Goal: Information Seeking & Learning: Learn about a topic

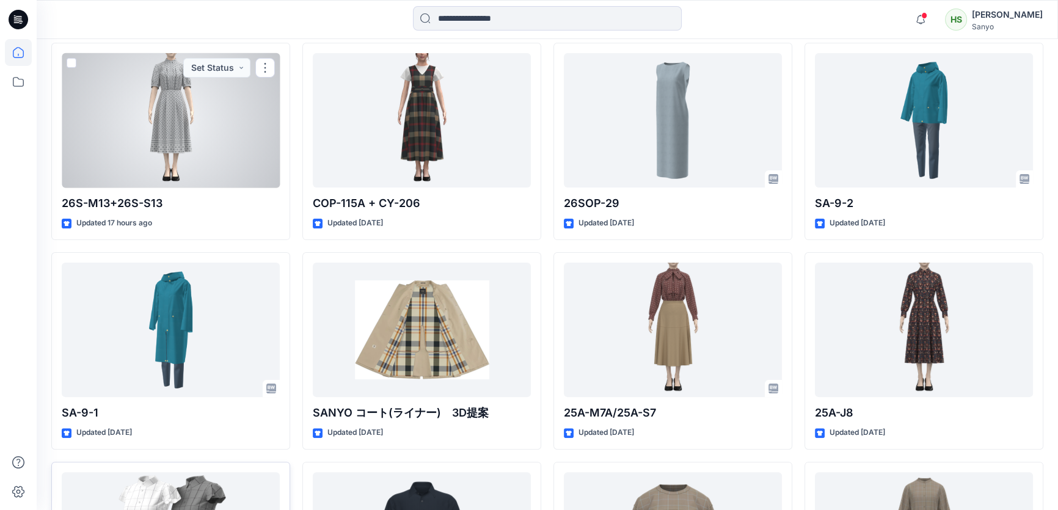
scroll to position [518, 0]
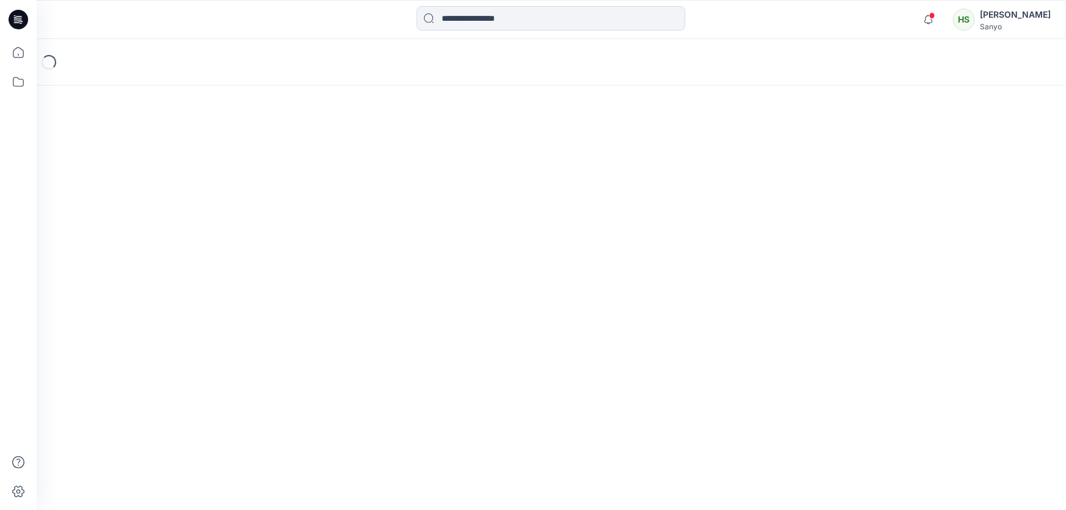
click at [176, 354] on div "Loading..." at bounding box center [552, 274] width 1030 height 471
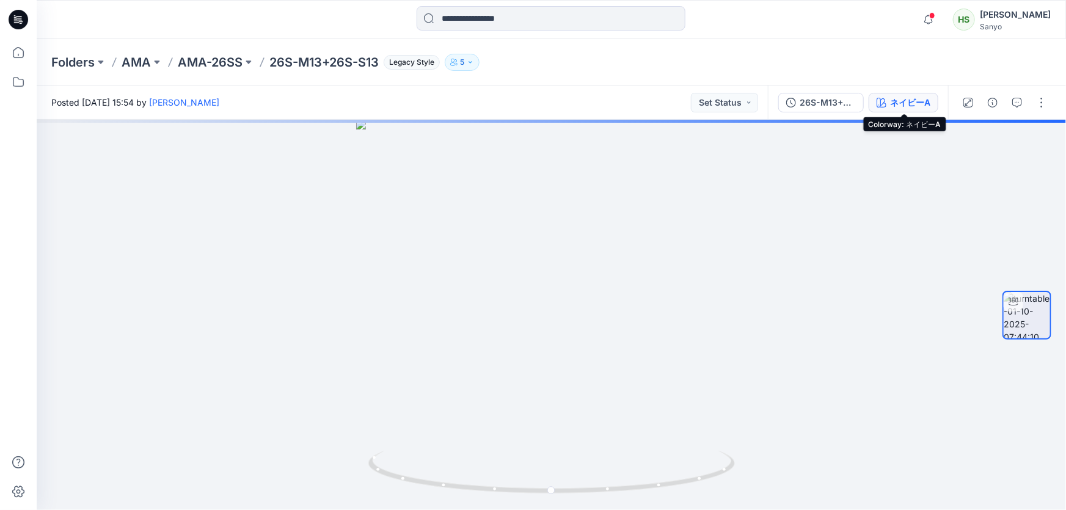
click at [902, 104] on div "ネイビーA" at bounding box center [910, 102] width 40 height 13
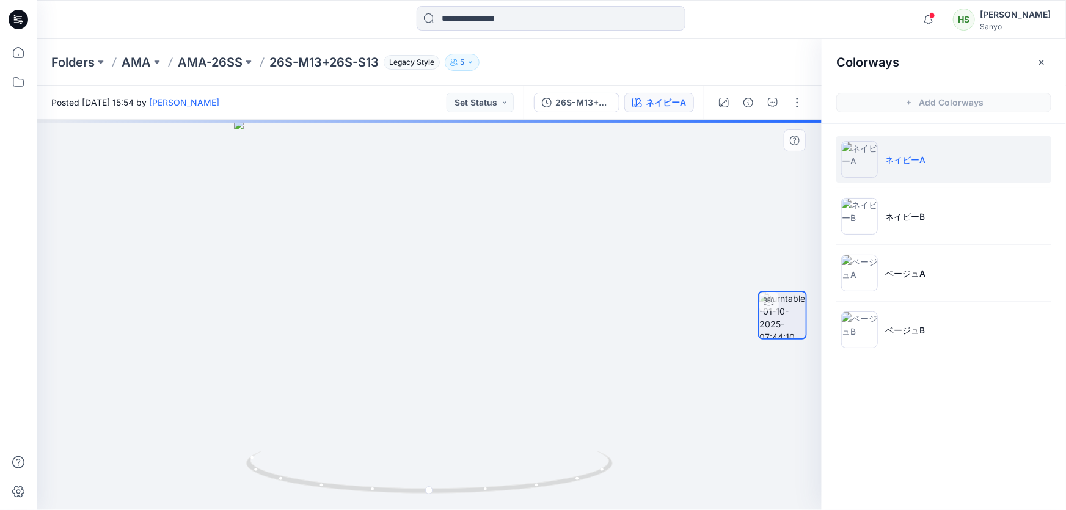
click at [978, 211] on li "ネイビーB" at bounding box center [943, 216] width 215 height 46
click at [1042, 60] on icon "button" at bounding box center [1042, 62] width 10 height 10
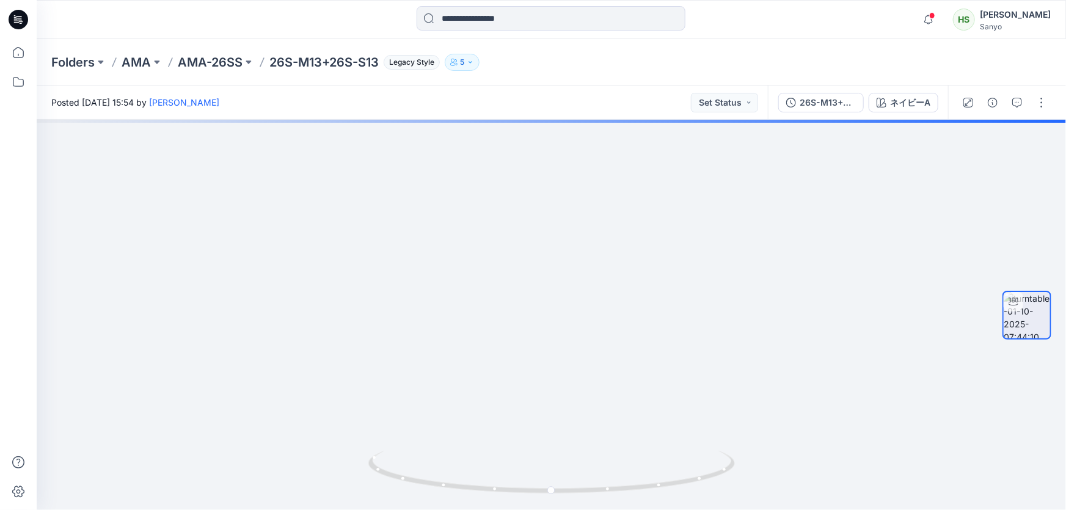
drag, startPoint x: 629, startPoint y: 232, endPoint x: 614, endPoint y: 532, distance: 299.7
drag, startPoint x: 617, startPoint y: 225, endPoint x: 622, endPoint y: 492, distance: 266.4
click at [930, 97] on div "ネイビーB" at bounding box center [911, 102] width 40 height 13
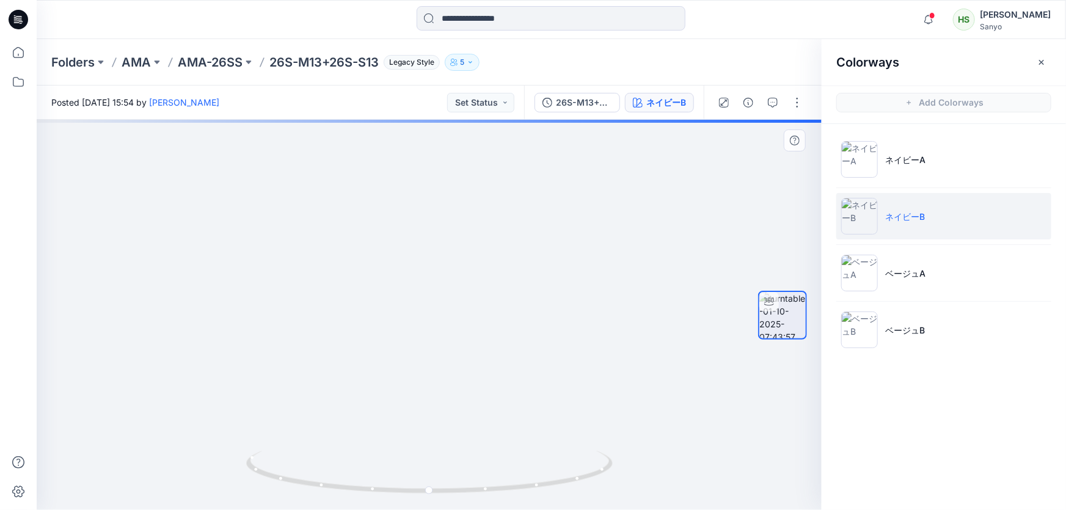
click at [919, 225] on li "ネイビーB" at bounding box center [943, 216] width 215 height 46
click at [1044, 64] on icon "button" at bounding box center [1041, 61] width 5 height 5
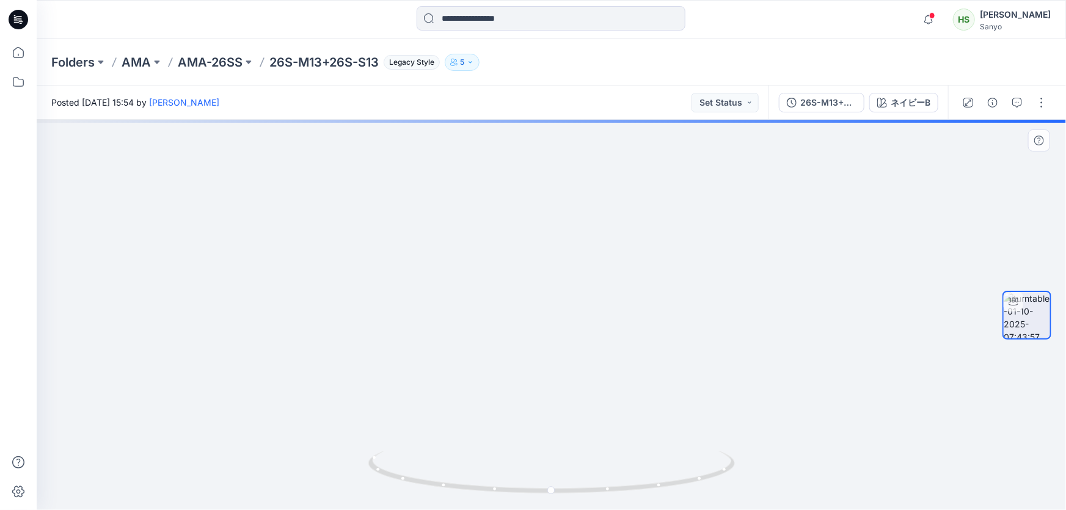
drag, startPoint x: 562, startPoint y: 244, endPoint x: 577, endPoint y: 411, distance: 166.9
drag, startPoint x: 610, startPoint y: 360, endPoint x: 594, endPoint y: 532, distance: 171.9
drag, startPoint x: 762, startPoint y: 304, endPoint x: 196, endPoint y: 393, distance: 573.4
click at [111, 392] on div at bounding box center [552, 315] width 1030 height 390
drag, startPoint x: 536, startPoint y: 439, endPoint x: 553, endPoint y: 456, distance: 23.3
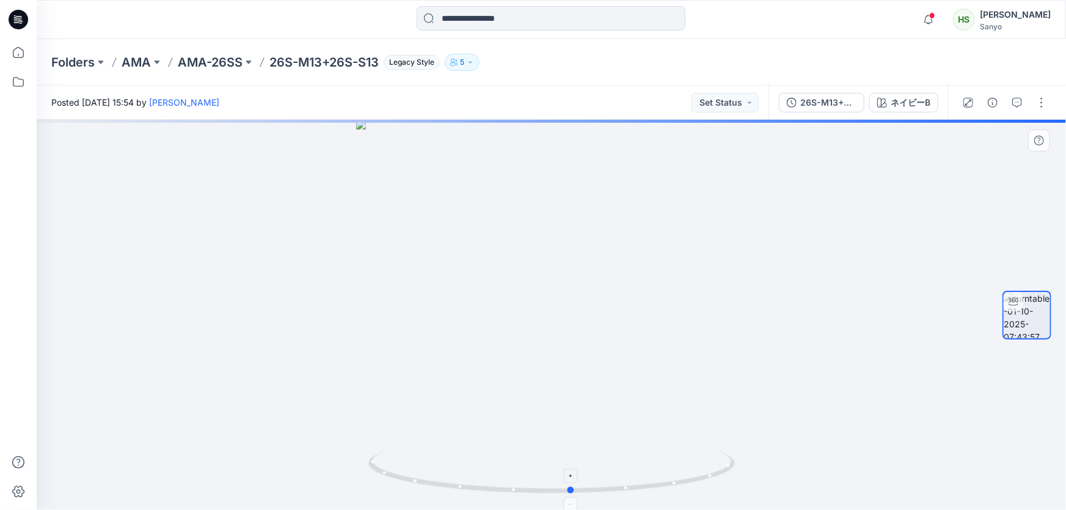
click at [553, 456] on div at bounding box center [552, 315] width 1030 height 390
click at [928, 99] on div "ネイビーB" at bounding box center [911, 102] width 40 height 13
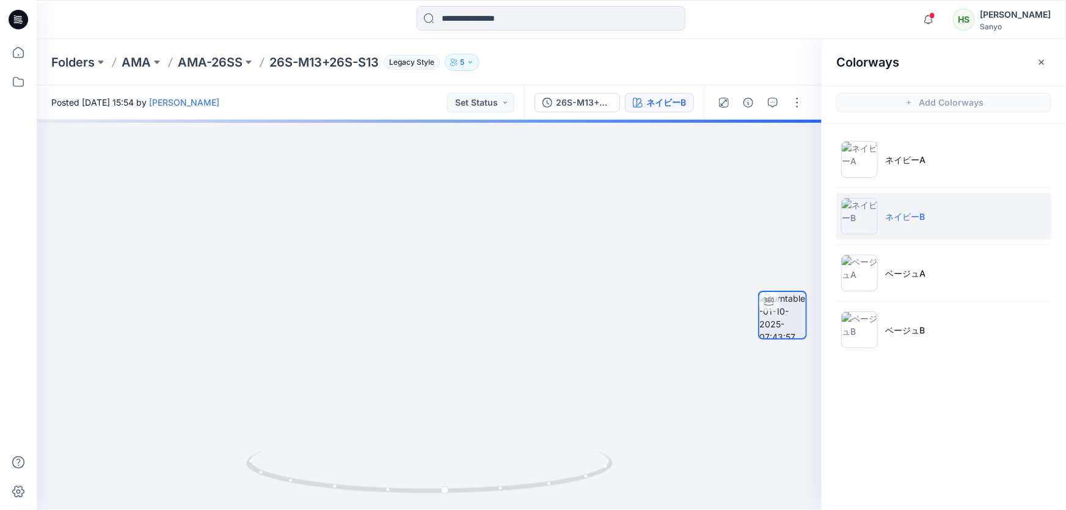
click at [958, 183] on ul "ネイビーA ネイビーB ベージュA ベージュB" at bounding box center [944, 244] width 244 height 241
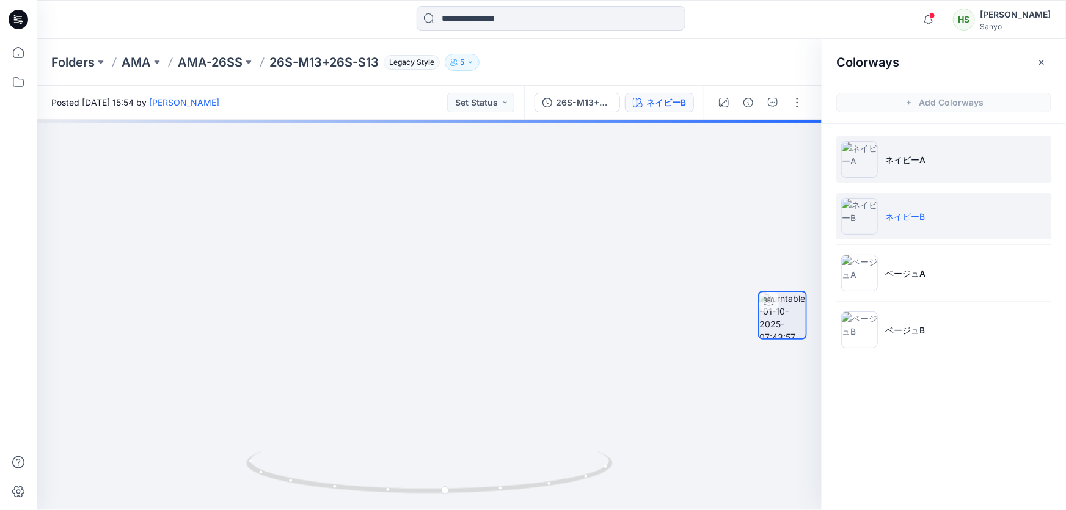
click at [957, 166] on li "ネイビーA" at bounding box center [943, 159] width 215 height 46
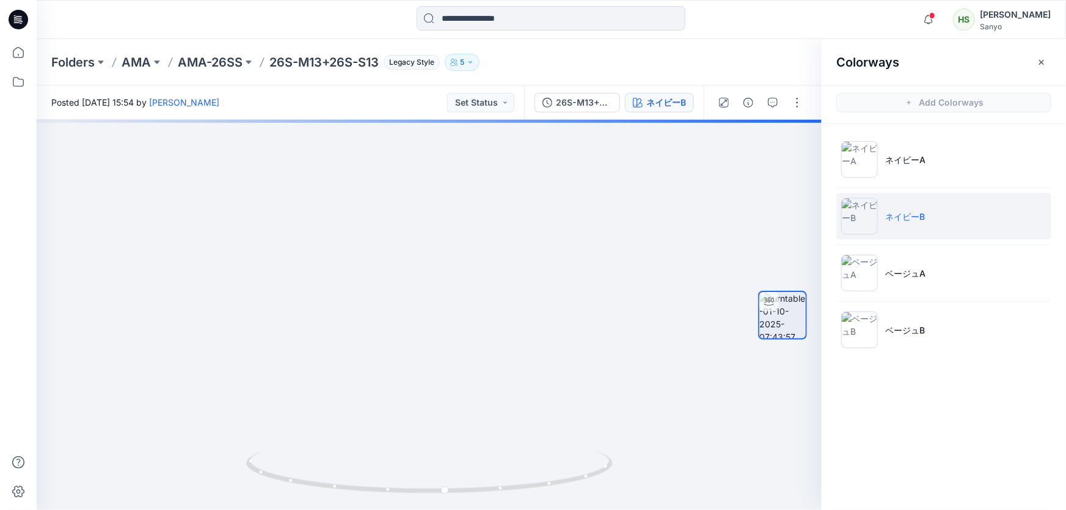
click at [929, 133] on ul "ネイビーA ネイビーB ベージュA ベージュB" at bounding box center [944, 244] width 244 height 241
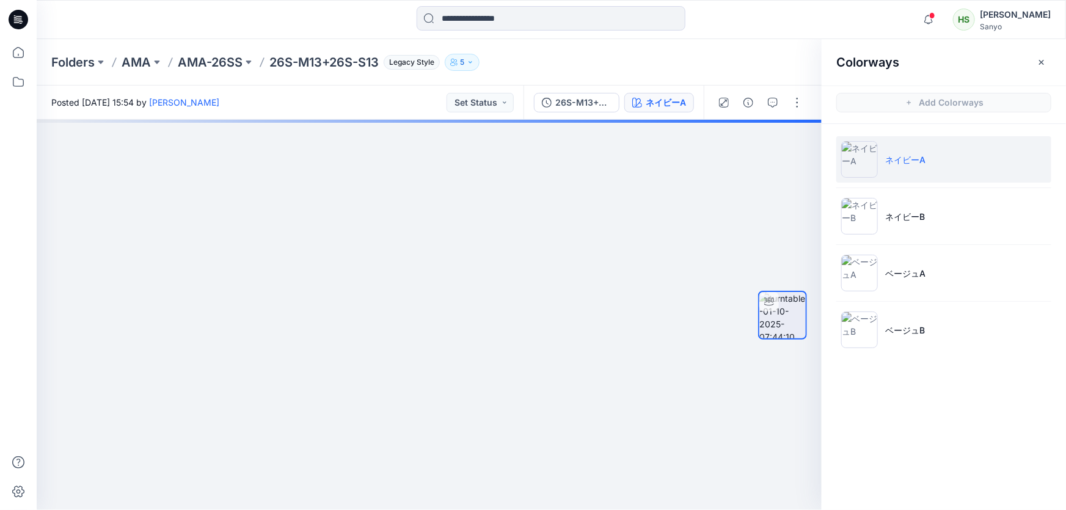
click at [928, 169] on li "ネイビーA" at bounding box center [943, 159] width 215 height 46
drag, startPoint x: 458, startPoint y: 235, endPoint x: 479, endPoint y: 486, distance: 251.4
drag, startPoint x: 436, startPoint y: 299, endPoint x: 420, endPoint y: 532, distance: 233.3
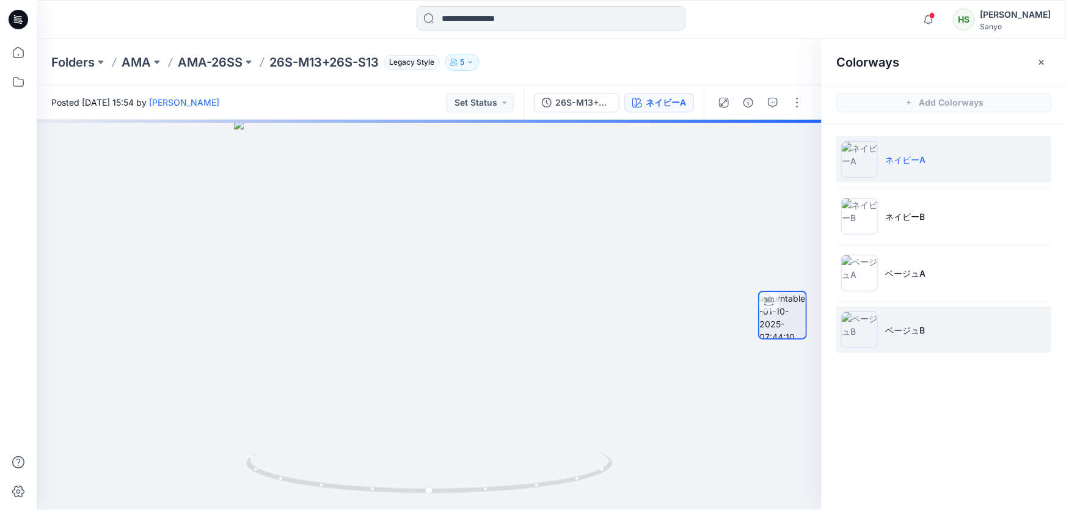
click at [953, 324] on li "ベージュB" at bounding box center [943, 330] width 215 height 46
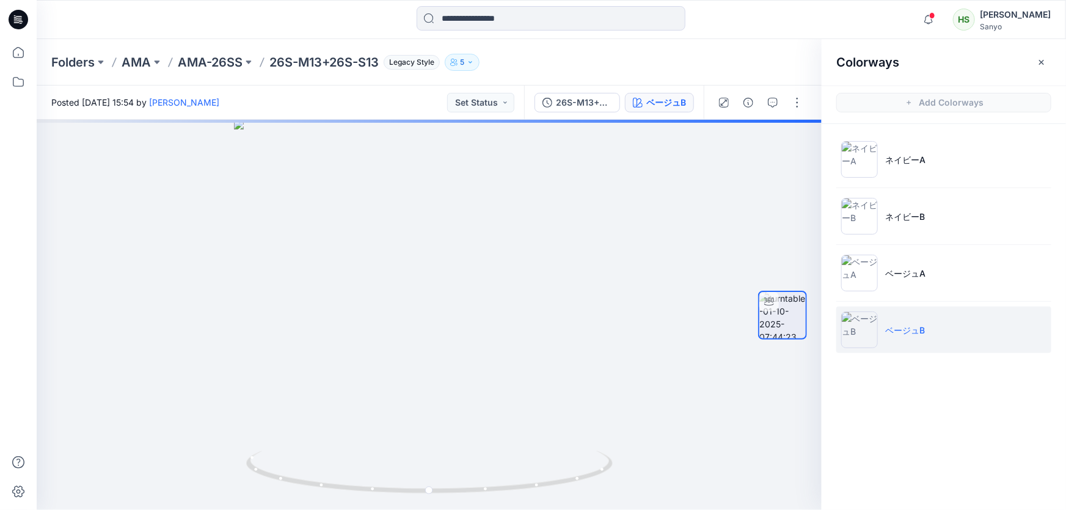
click at [943, 296] on ul "ネイビーA ネイビーB ベージュA ベージュB" at bounding box center [944, 244] width 244 height 241
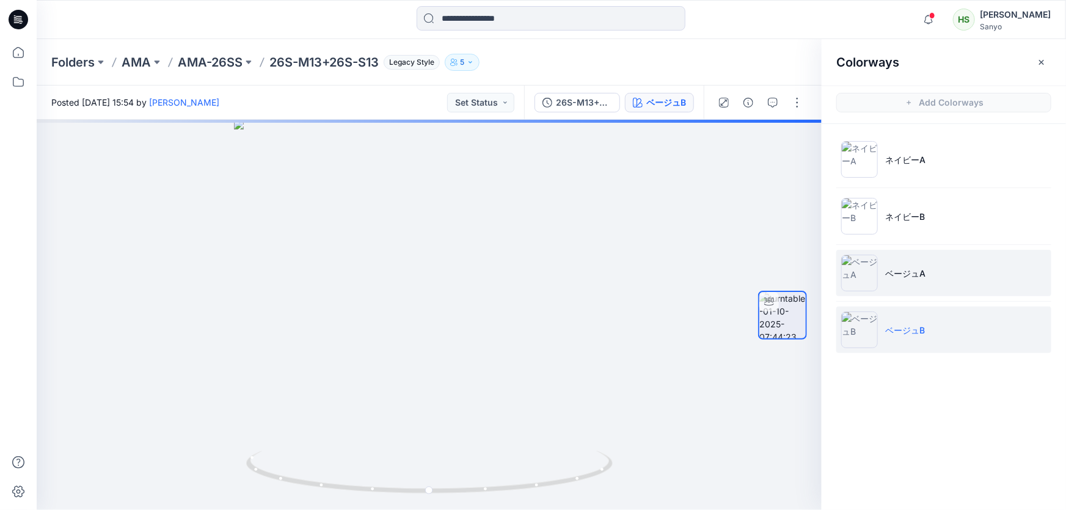
click at [942, 284] on li "ベージュA" at bounding box center [943, 273] width 215 height 46
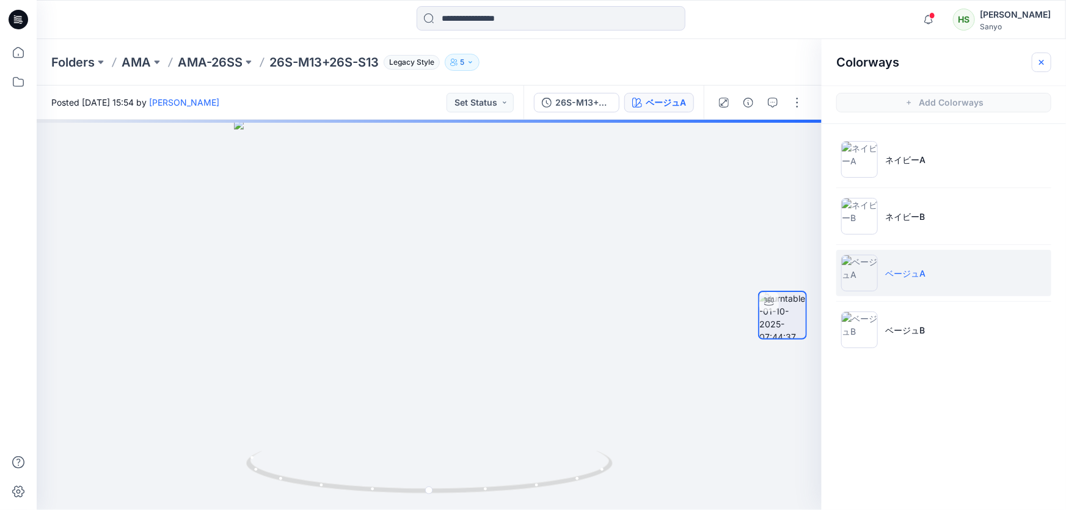
click at [1042, 60] on icon "button" at bounding box center [1042, 62] width 10 height 10
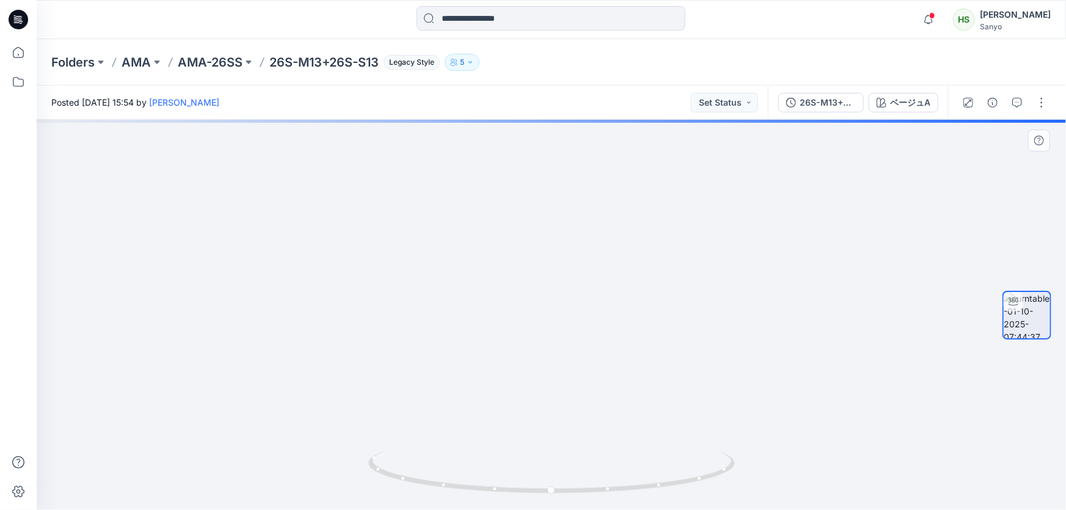
drag, startPoint x: 610, startPoint y: 247, endPoint x: 574, endPoint y: 380, distance: 137.4
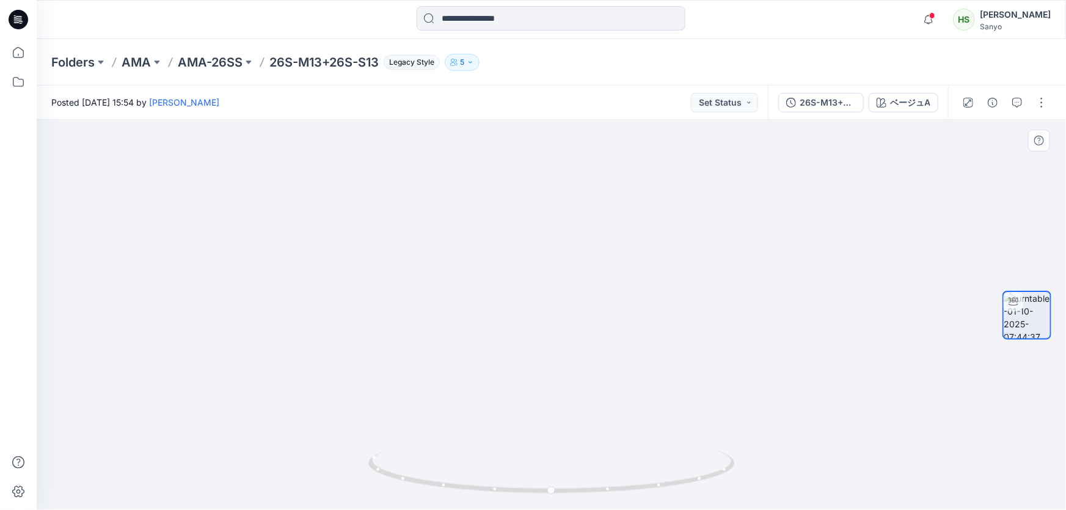
drag, startPoint x: 579, startPoint y: 229, endPoint x: 557, endPoint y: 383, distance: 156.1
drag, startPoint x: 604, startPoint y: 224, endPoint x: 626, endPoint y: 460, distance: 236.9
drag, startPoint x: 587, startPoint y: 483, endPoint x: 642, endPoint y: 454, distance: 62.0
click at [643, 454] on icon at bounding box center [553, 474] width 370 height 46
drag, startPoint x: 843, startPoint y: 393, endPoint x: 803, endPoint y: 400, distance: 40.3
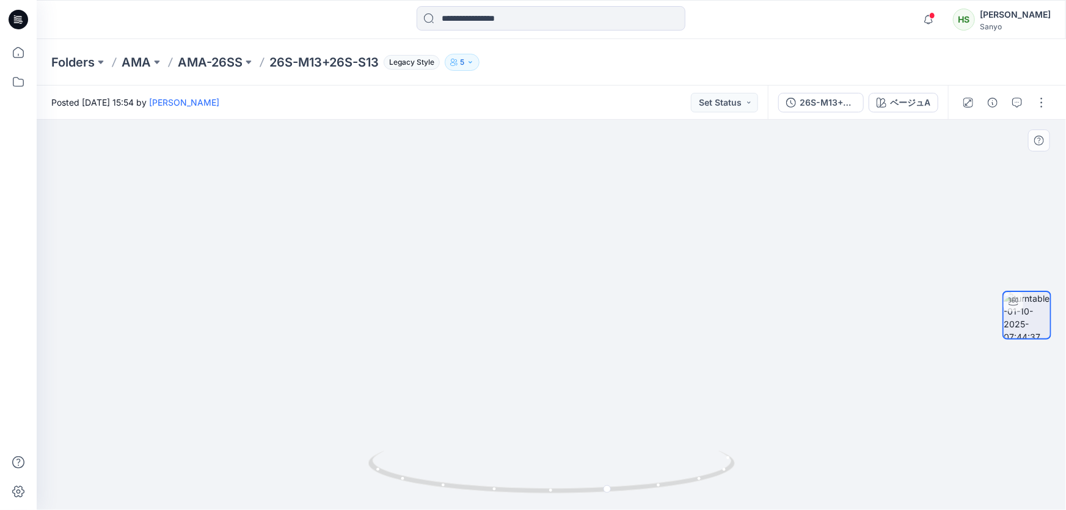
click at [803, 400] on img at bounding box center [511, 300] width 2081 height 420
drag, startPoint x: 726, startPoint y: 484, endPoint x: 1056, endPoint y: 475, distance: 330.1
click at [1058, 472] on div at bounding box center [552, 315] width 1030 height 390
